Goal: Transaction & Acquisition: Purchase product/service

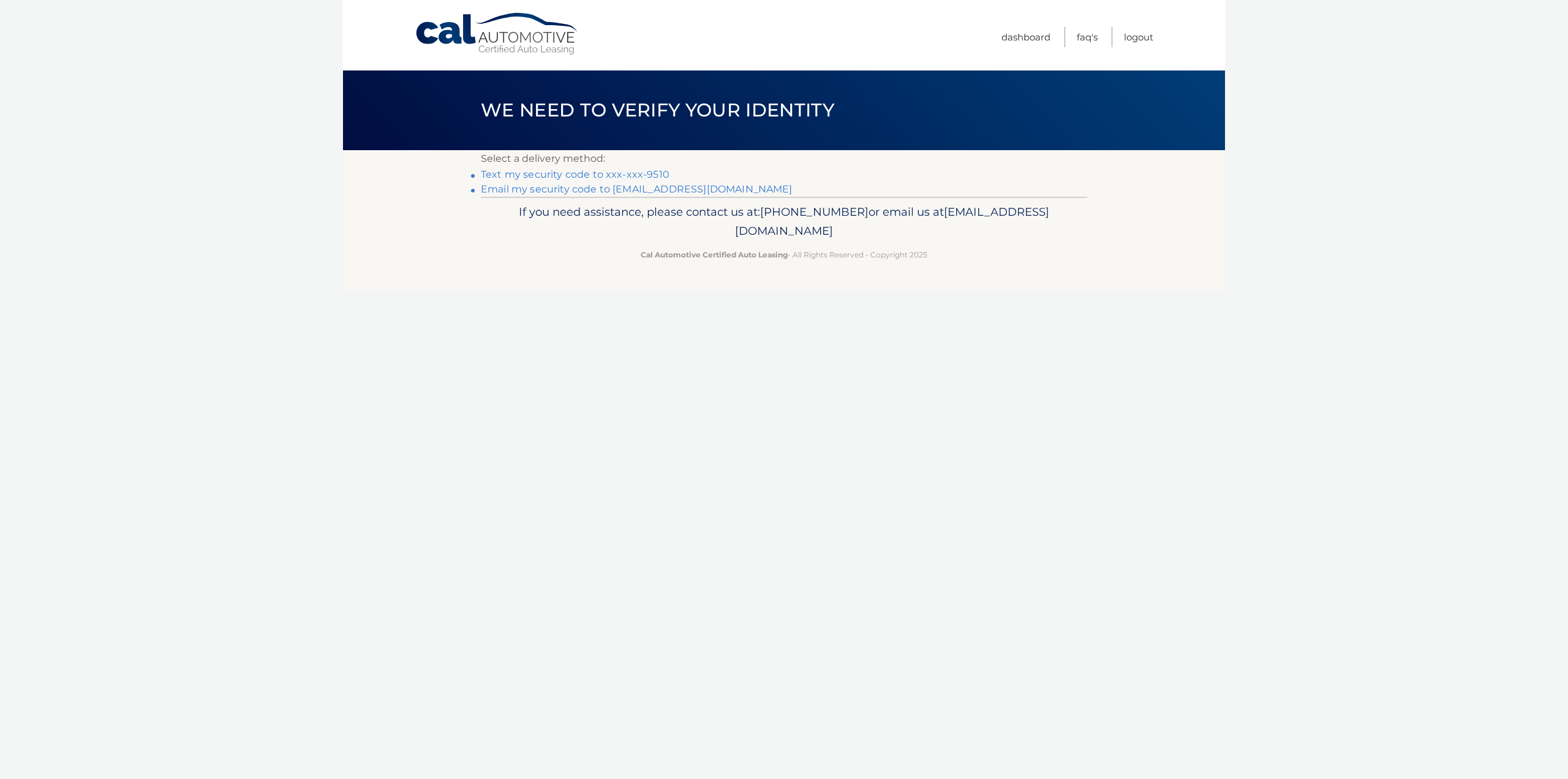
click at [569, 176] on link "Text my security code to xxx-xxx-9510" at bounding box center [575, 174] width 188 height 11
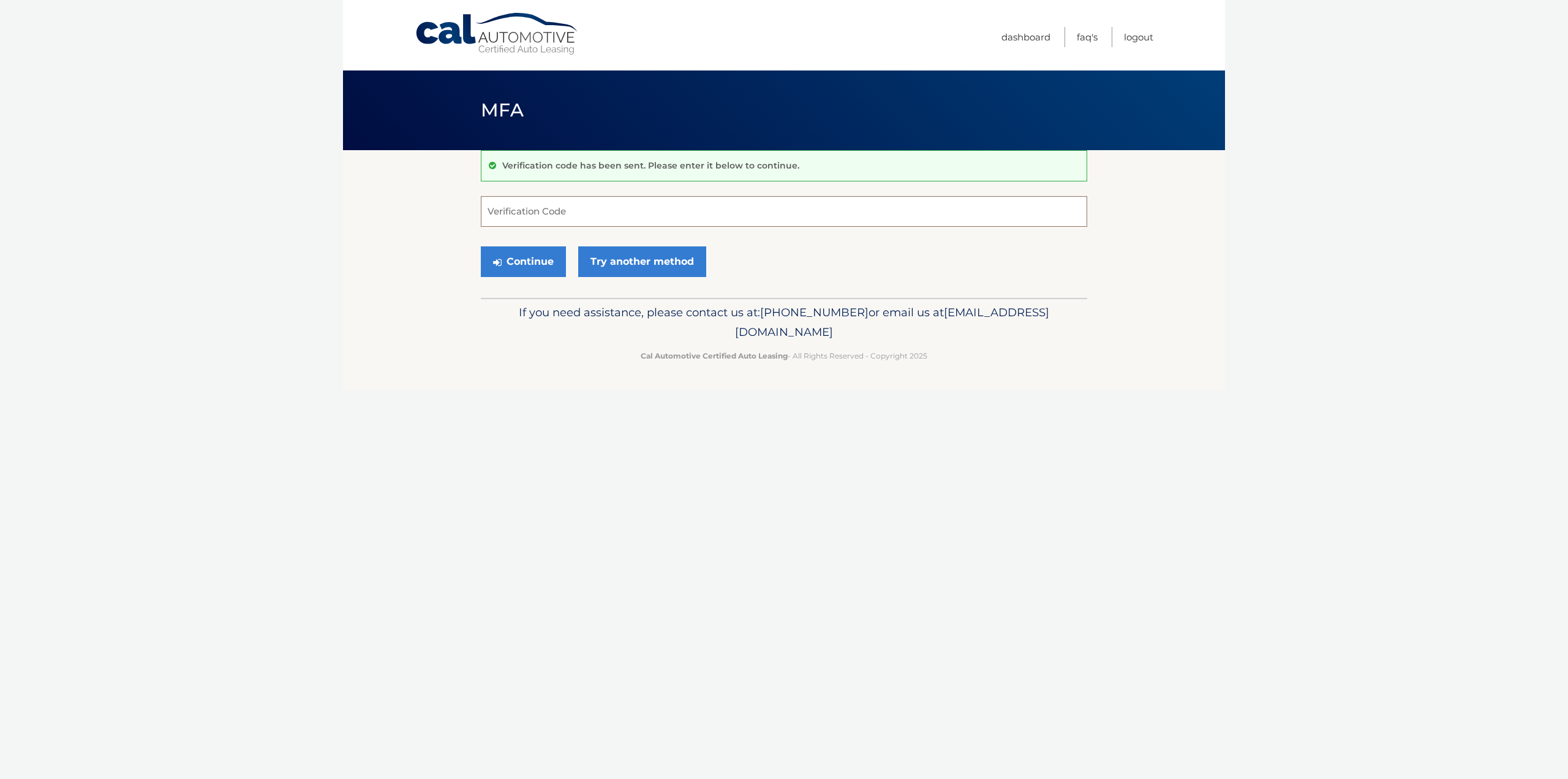
click at [558, 217] on input "Verification Code" at bounding box center [784, 211] width 606 height 30
type input "897576"
click at [522, 248] on button "Continue" at bounding box center [523, 261] width 85 height 30
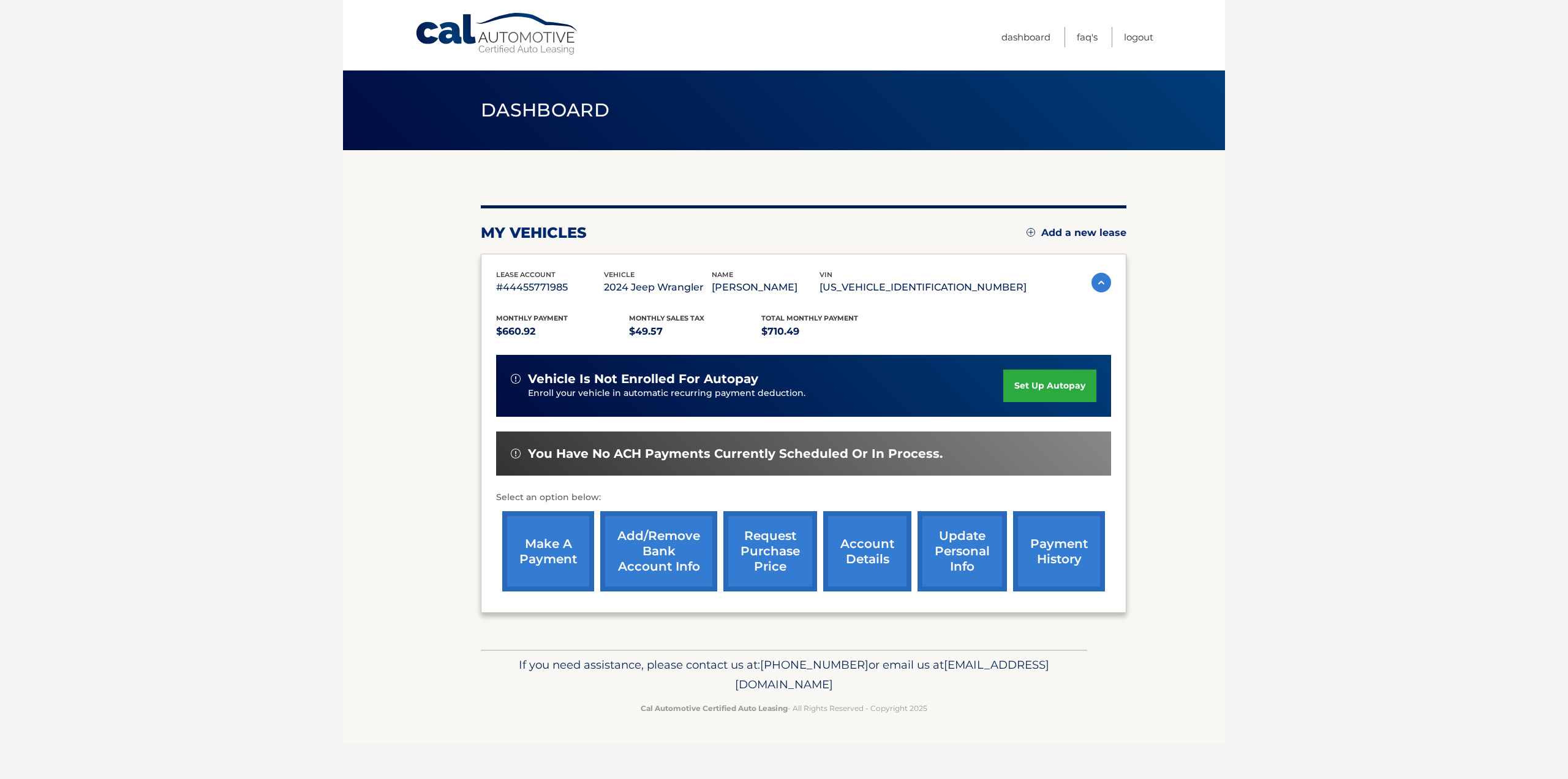
click at [566, 557] on link "make a payment" at bounding box center [548, 551] width 92 height 80
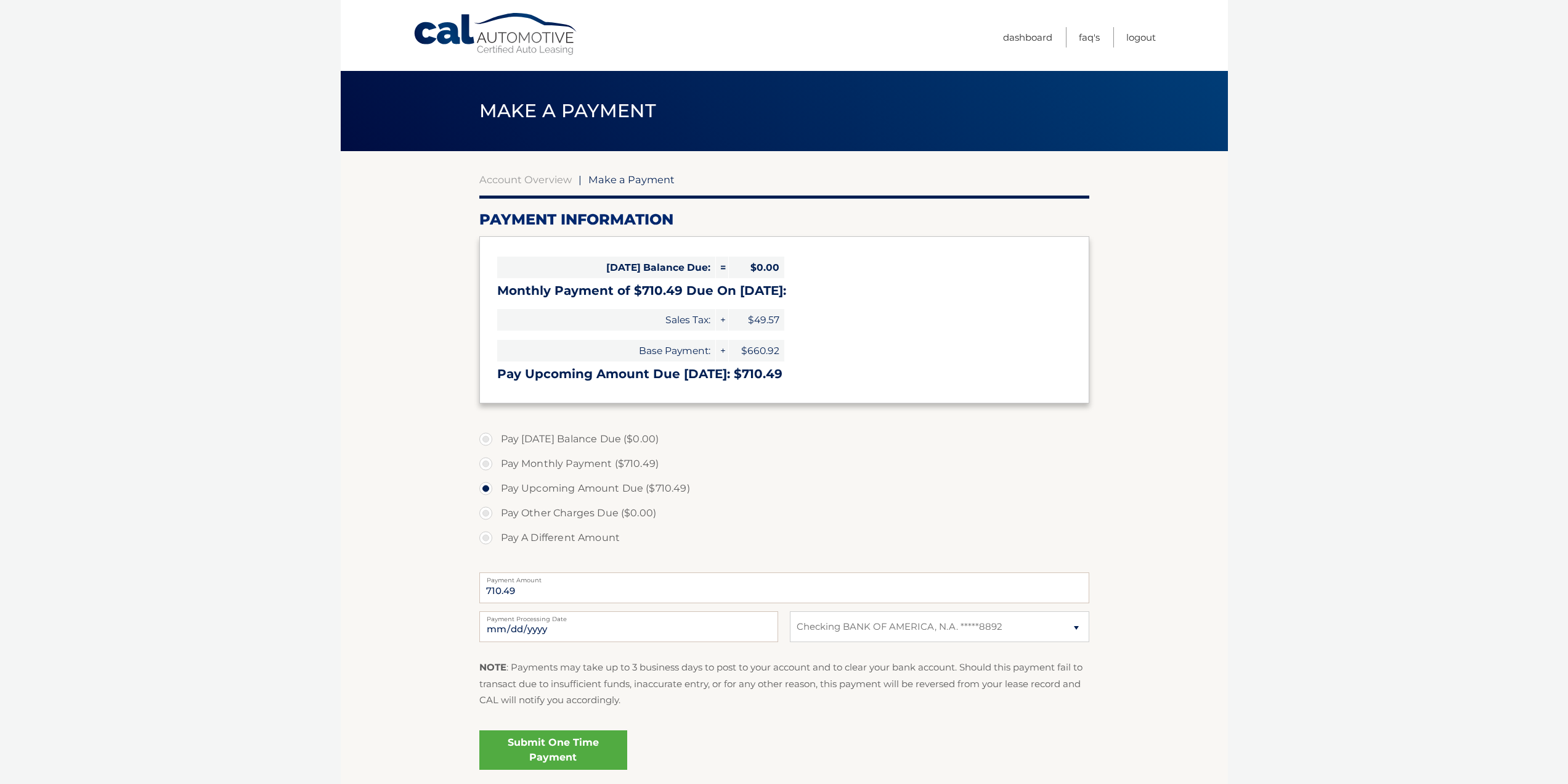
select select "OGVlZTc1NjAtY2E3NC00YWU2LWI2MGQtMTRjZDg5MjUyYWRi"
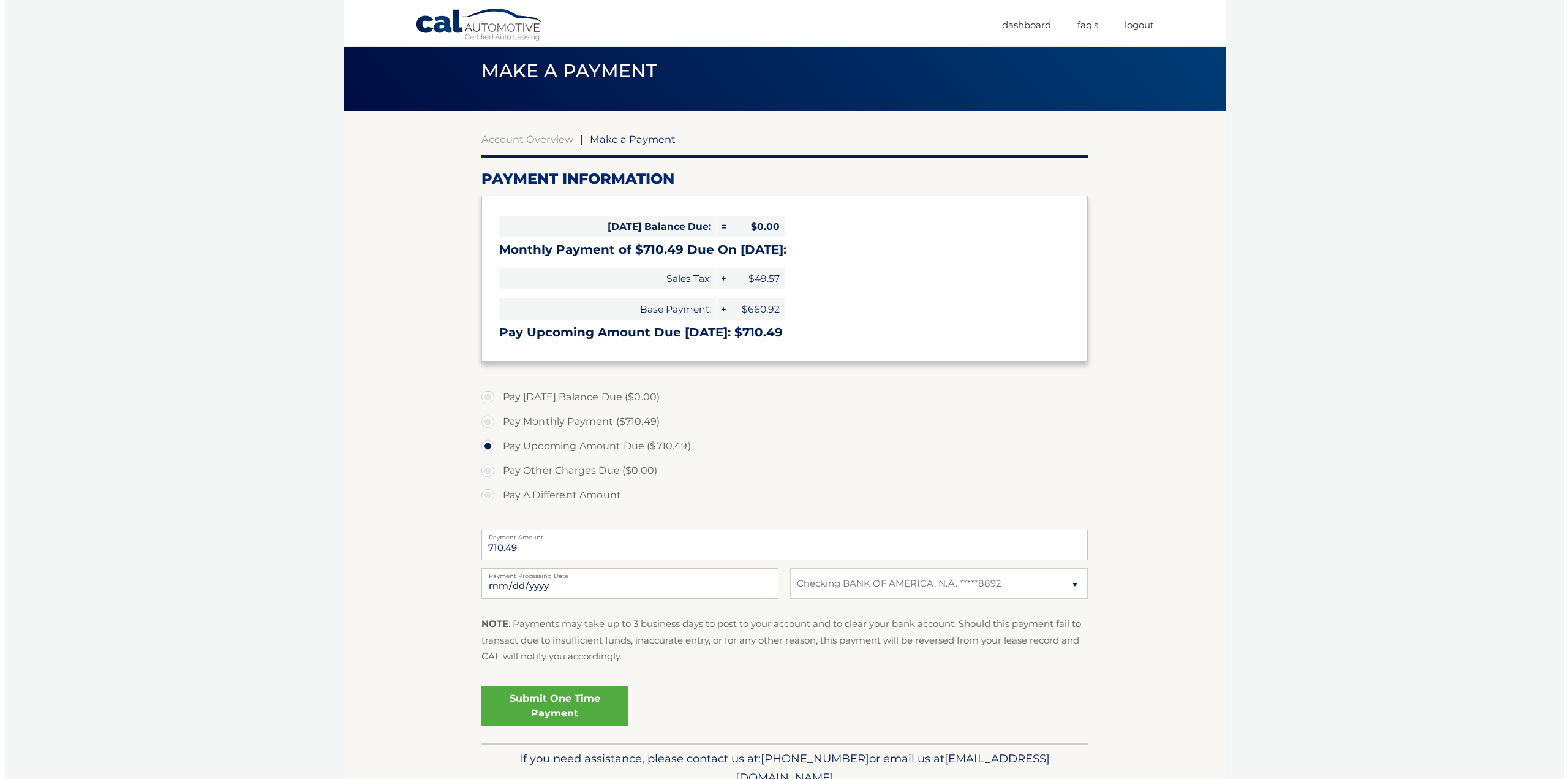
scroll to position [61, 0]
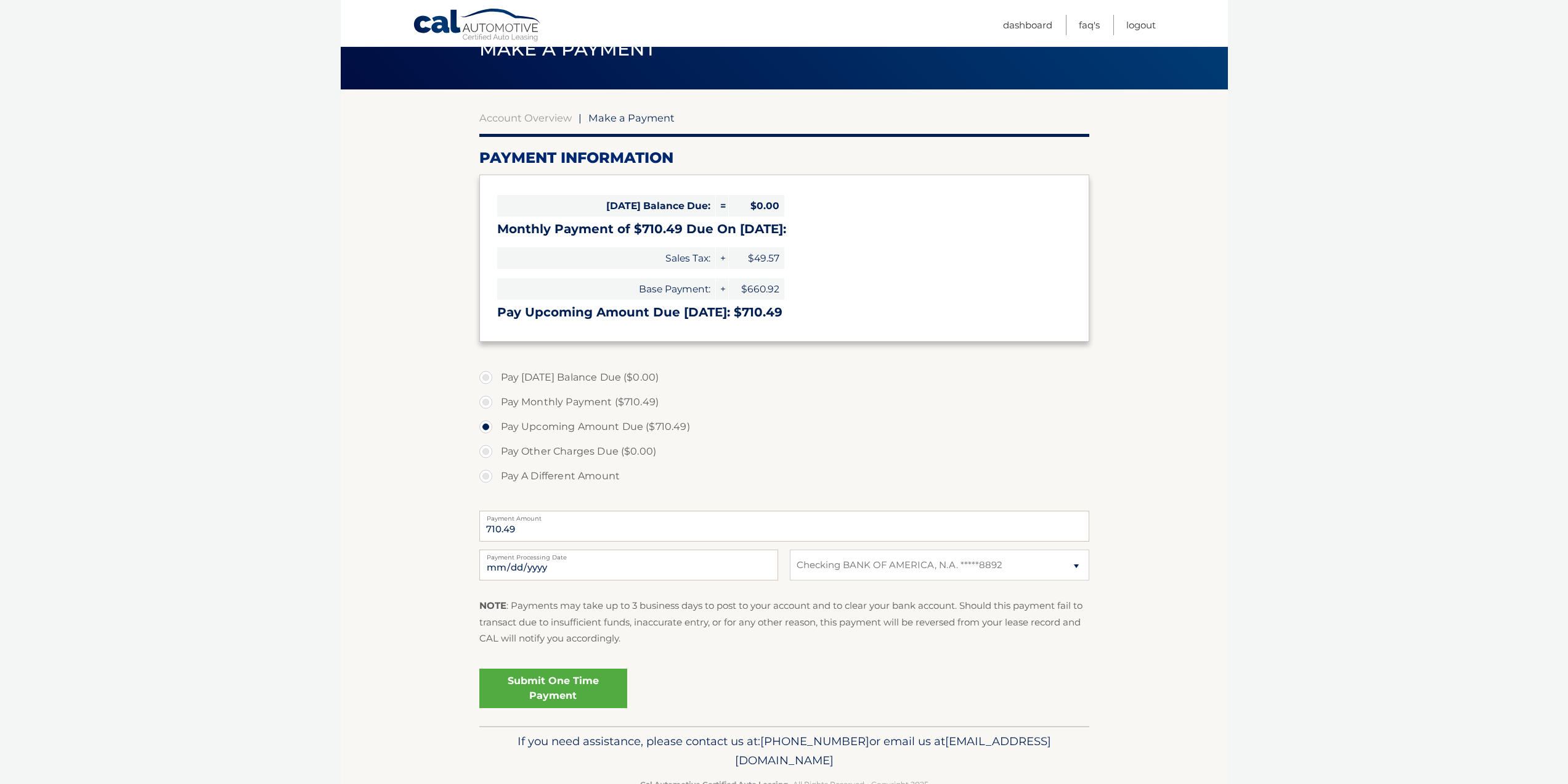
click at [559, 687] on link "Submit One Time Payment" at bounding box center [553, 688] width 148 height 39
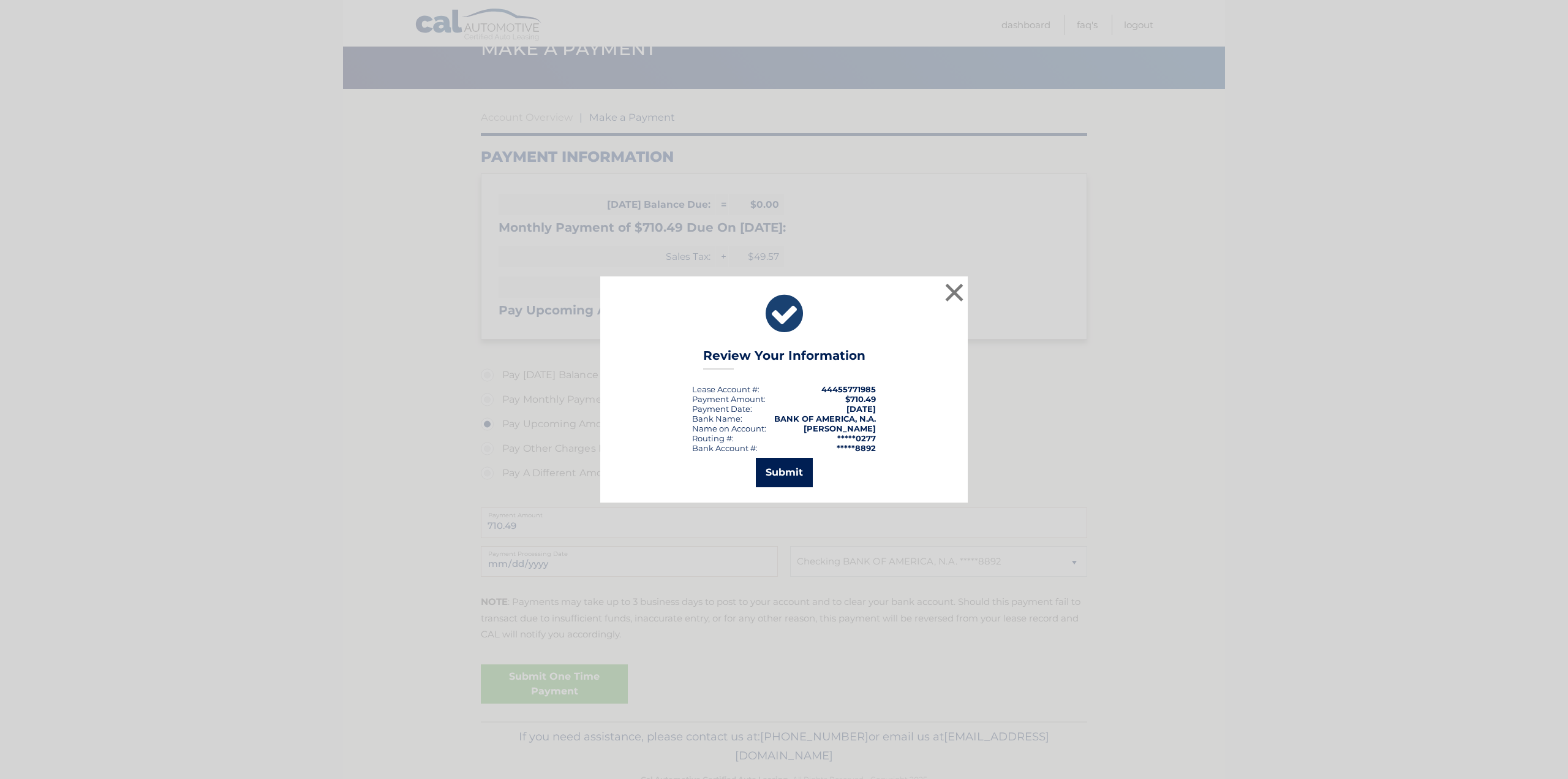
click at [783, 467] on button "Submit" at bounding box center [784, 472] width 57 height 29
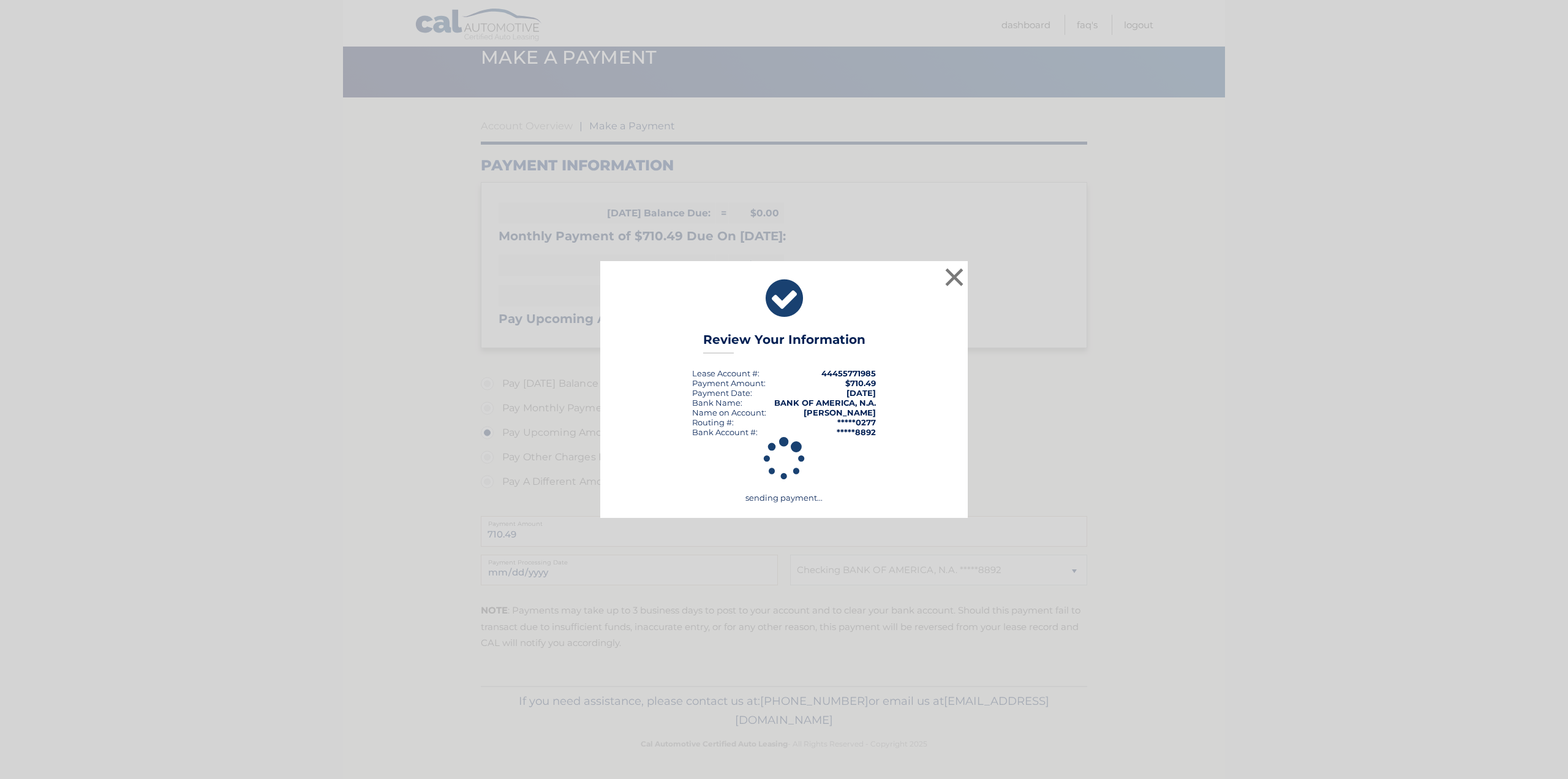
scroll to position [53, 0]
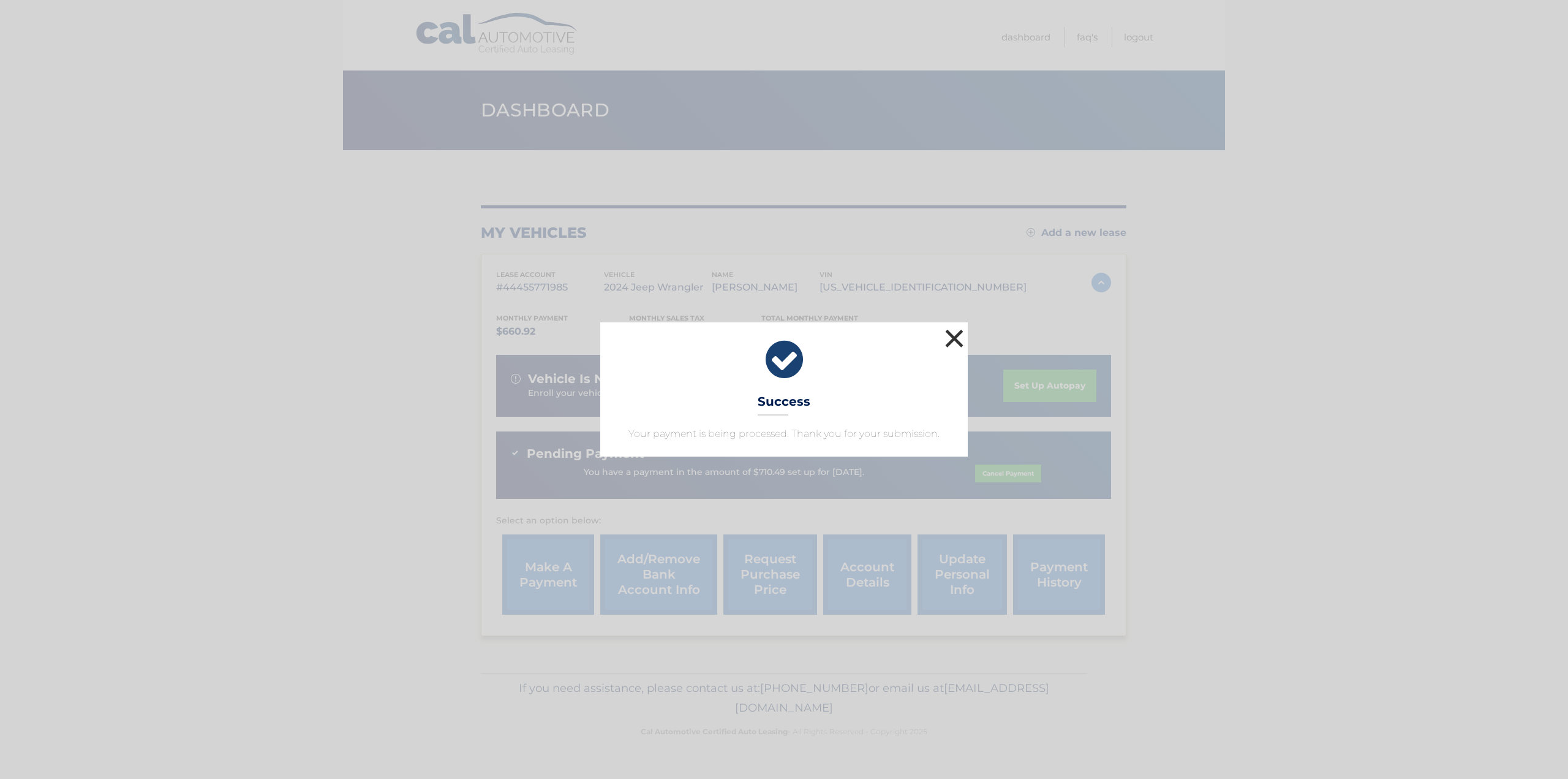
click at [961, 340] on button "×" at bounding box center [954, 338] width 24 height 24
